Goal: Transaction & Acquisition: Purchase product/service

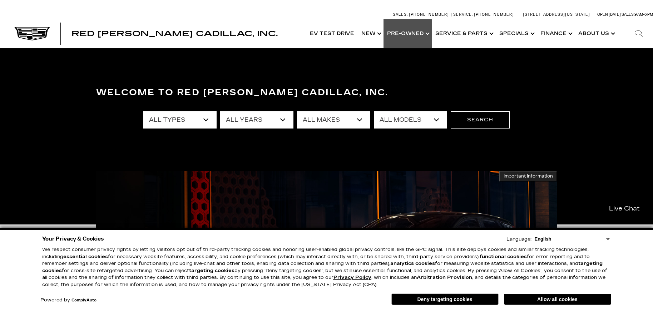
click at [421, 33] on link "Show Pre-Owned" at bounding box center [407, 33] width 48 height 29
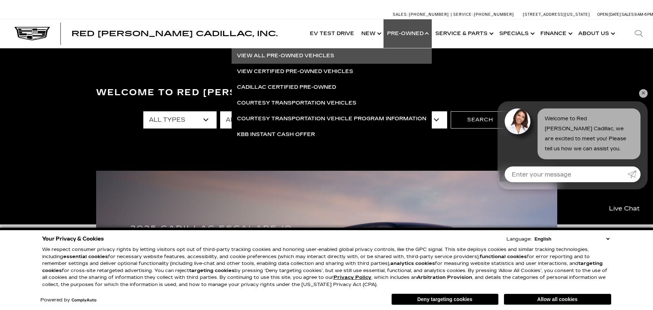
click at [296, 55] on link "View All Pre-Owned Vehicles" at bounding box center [332, 56] width 200 height 16
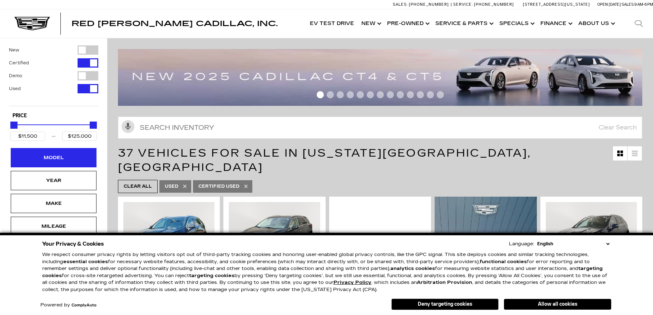
click at [62, 155] on div "Model" at bounding box center [54, 158] width 36 height 8
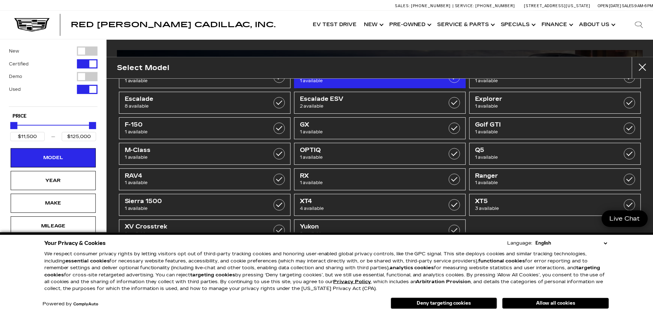
scroll to position [58, 0]
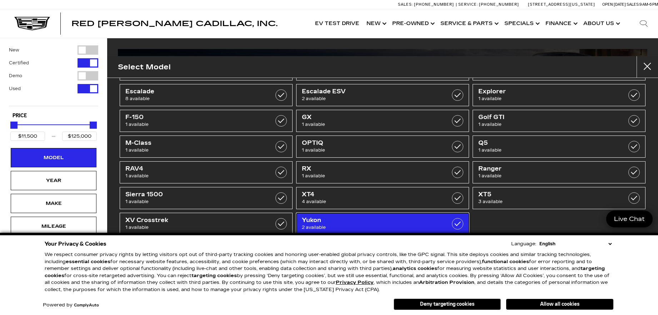
click at [358, 226] on span "2 available" at bounding box center [370, 227] width 137 height 7
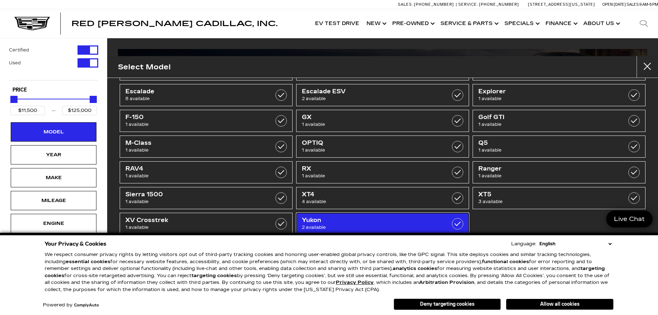
type input "$29,000"
type input "$84,950"
checkbox input "true"
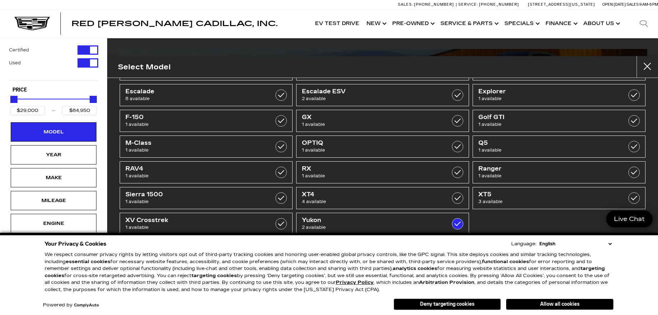
click at [455, 305] on button "Deny targeting cookies" at bounding box center [447, 303] width 107 height 11
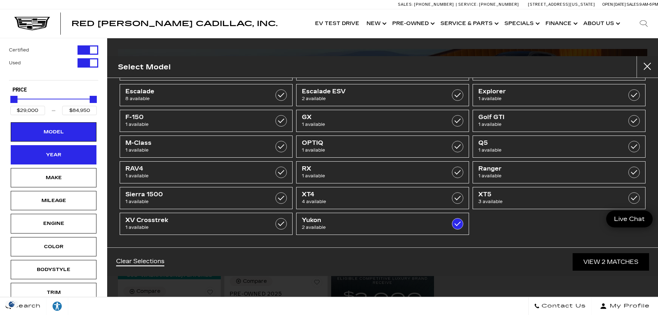
click at [57, 152] on div "Year" at bounding box center [54, 155] width 36 height 8
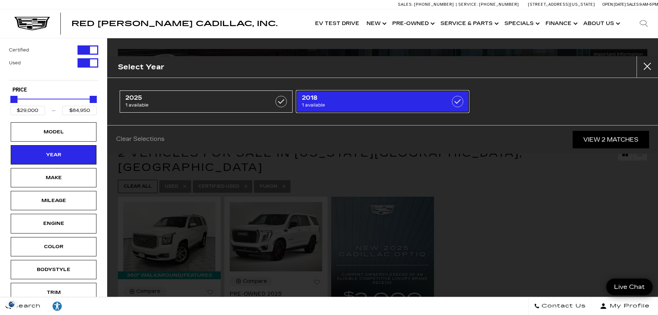
click at [337, 102] on span "1 available" at bounding box center [370, 105] width 137 height 7
type input "$29,000"
checkbox input "true"
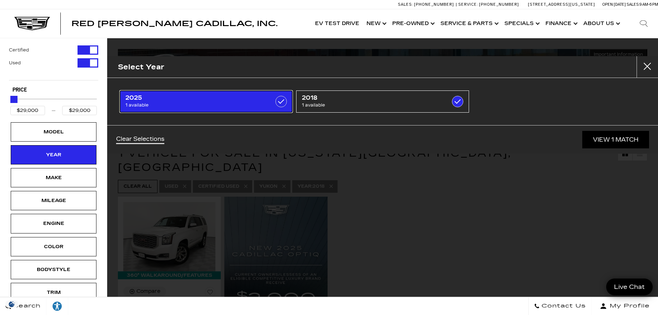
click at [211, 108] on span "1 available" at bounding box center [193, 105] width 137 height 7
type input "$84,950"
checkbox input "true"
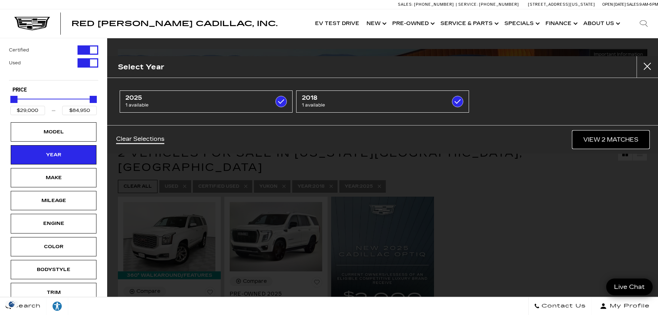
click at [605, 141] on link "View 2 Matches" at bounding box center [611, 140] width 76 height 18
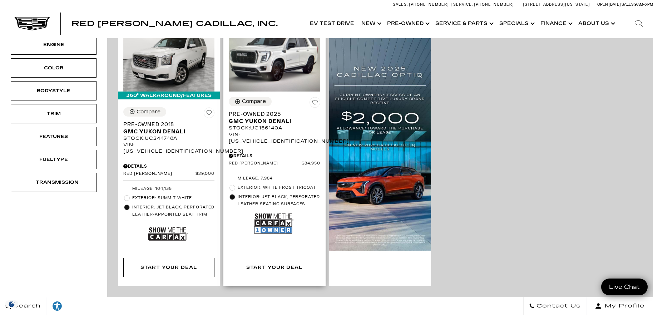
scroll to position [36, 0]
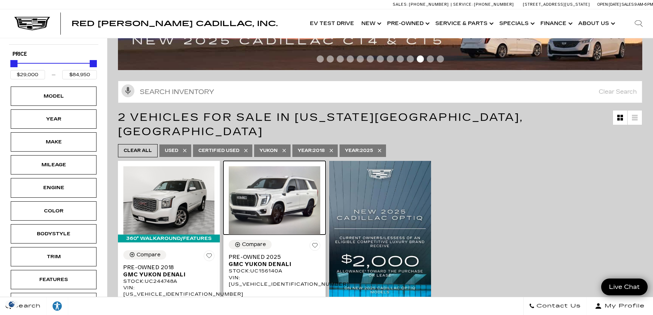
click at [291, 187] on img at bounding box center [274, 200] width 91 height 69
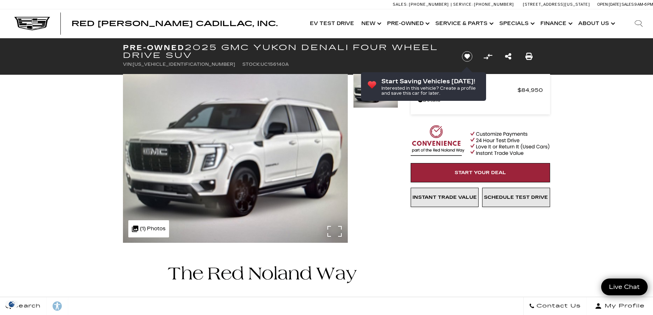
click at [159, 226] on div ".cls-1, .cls-3 { fill: #c50033; } .cls-1 { clip-rule: evenodd; } .cls-2 { clip-…" at bounding box center [148, 228] width 41 height 17
